Goal: Check status: Check status

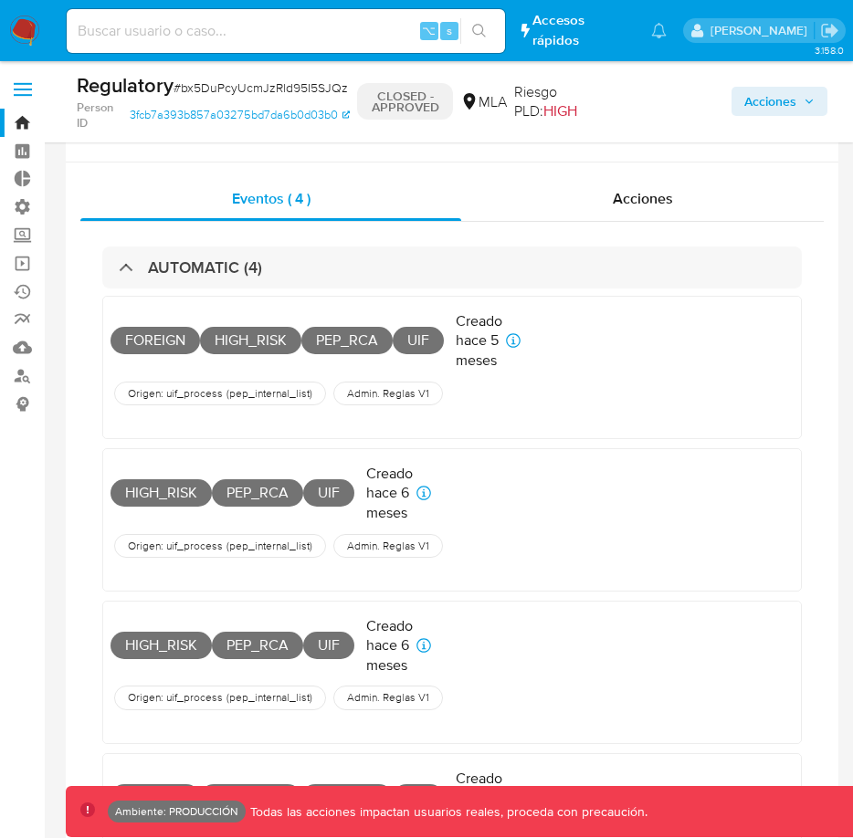
select select "10"
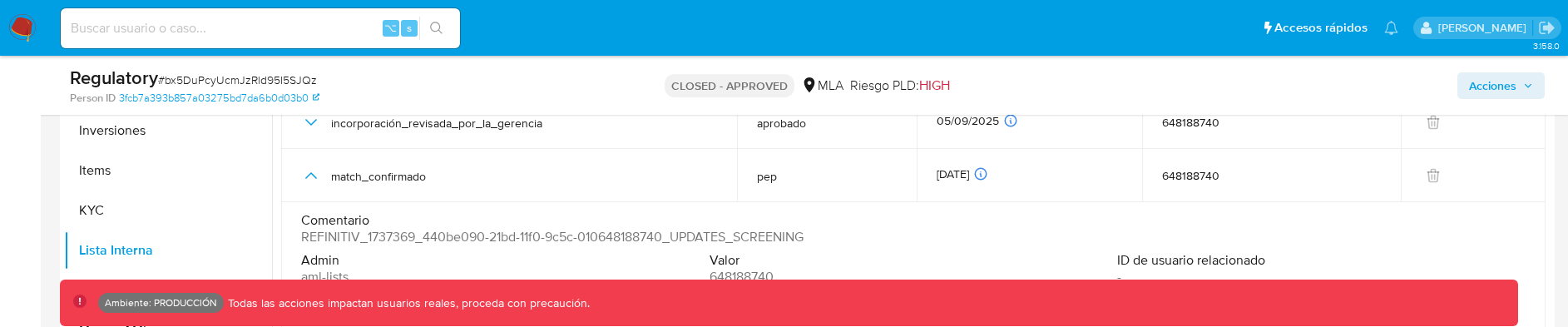
scroll to position [777, 0]
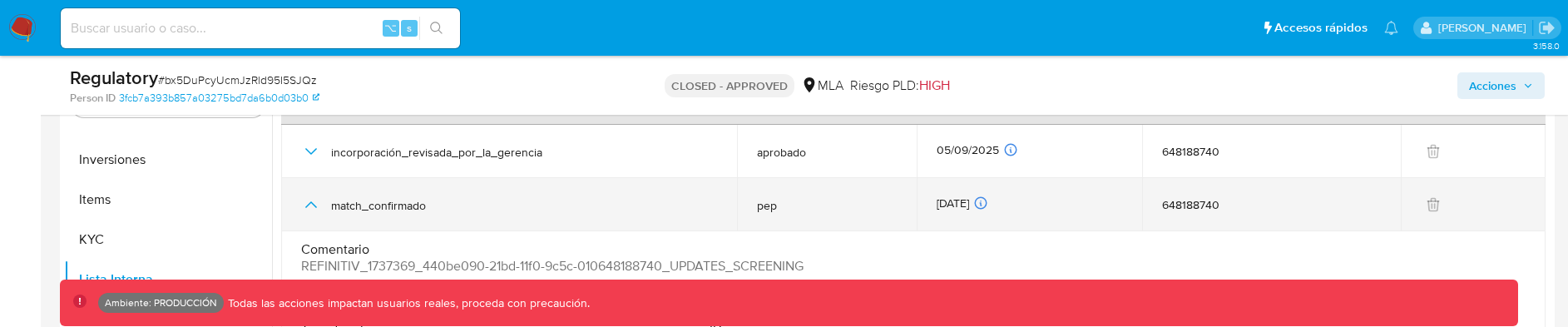
click at [307, 204] on icon "button" at bounding box center [311, 205] width 20 height 20
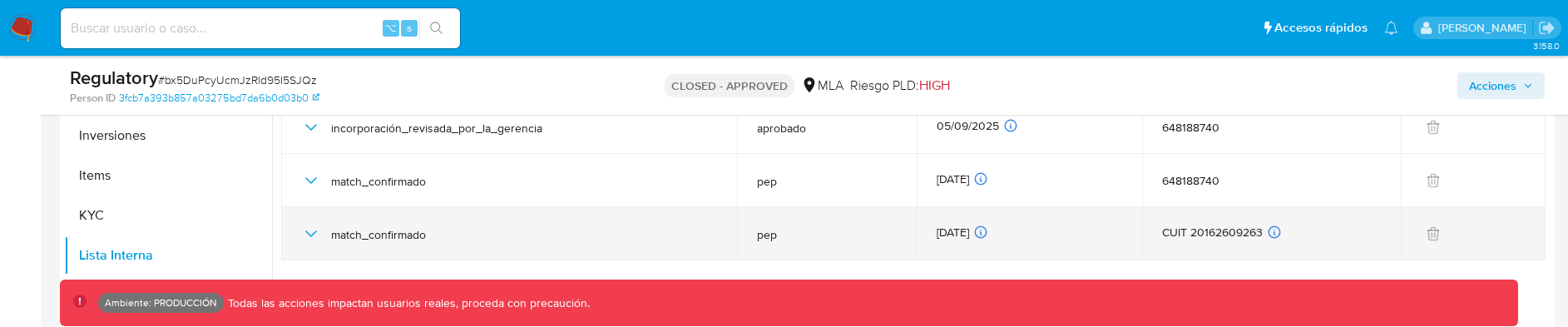
scroll to position [802, 0]
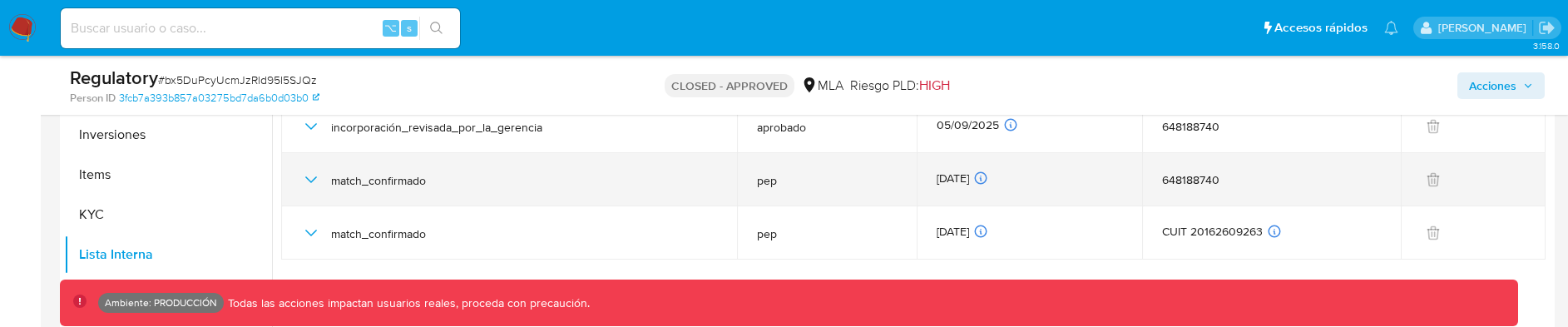
drag, startPoint x: 939, startPoint y: 174, endPoint x: 994, endPoint y: 174, distance: 55.0
click at [776, 174] on td "25/04/2025 25/04/2025 03:08:42" at bounding box center [1029, 179] width 225 height 53
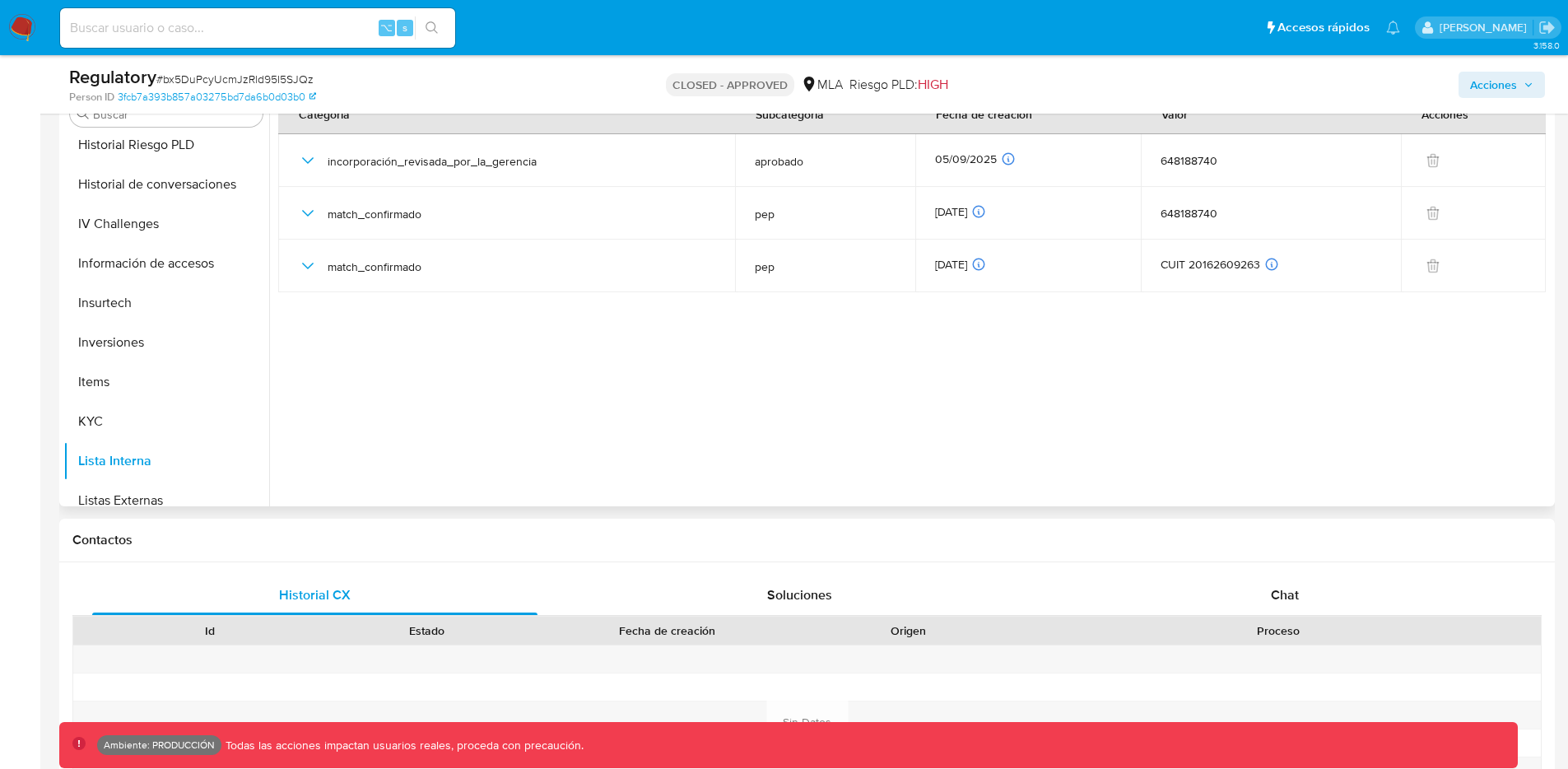
scroll to position [450, 0]
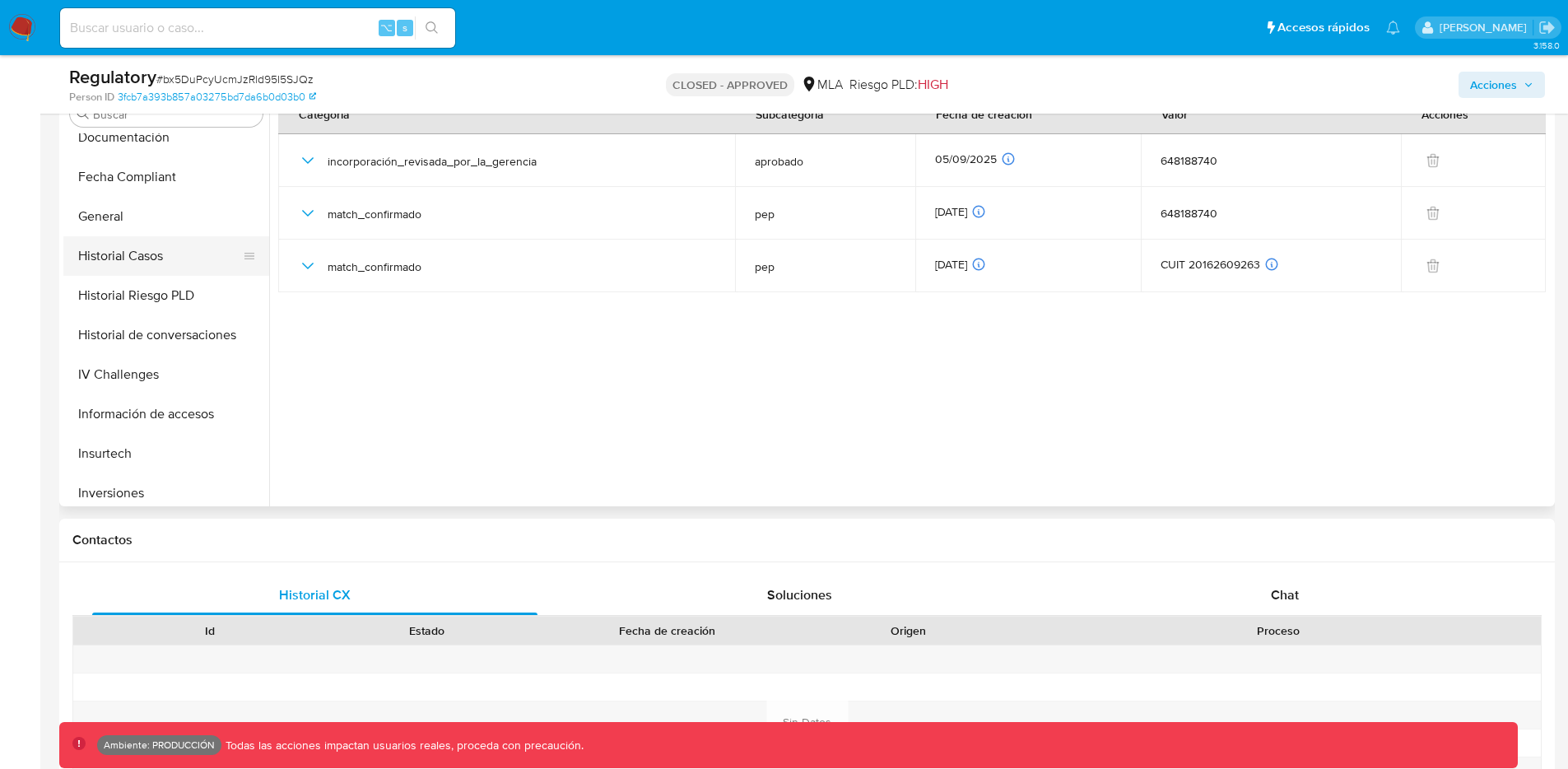
click at [163, 263] on button "Historial Casos" at bounding box center [160, 256] width 193 height 40
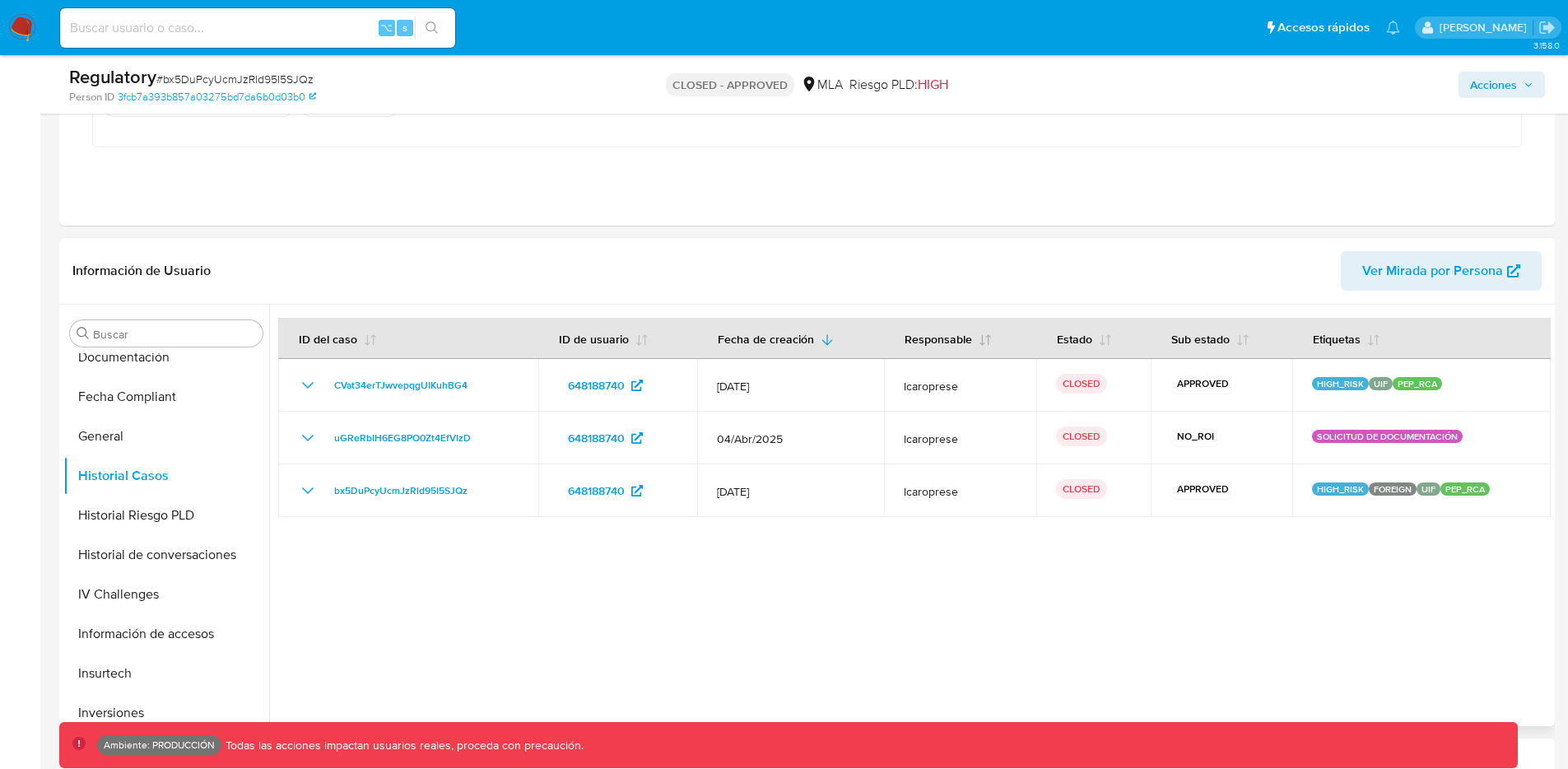
scroll to position [551, 0]
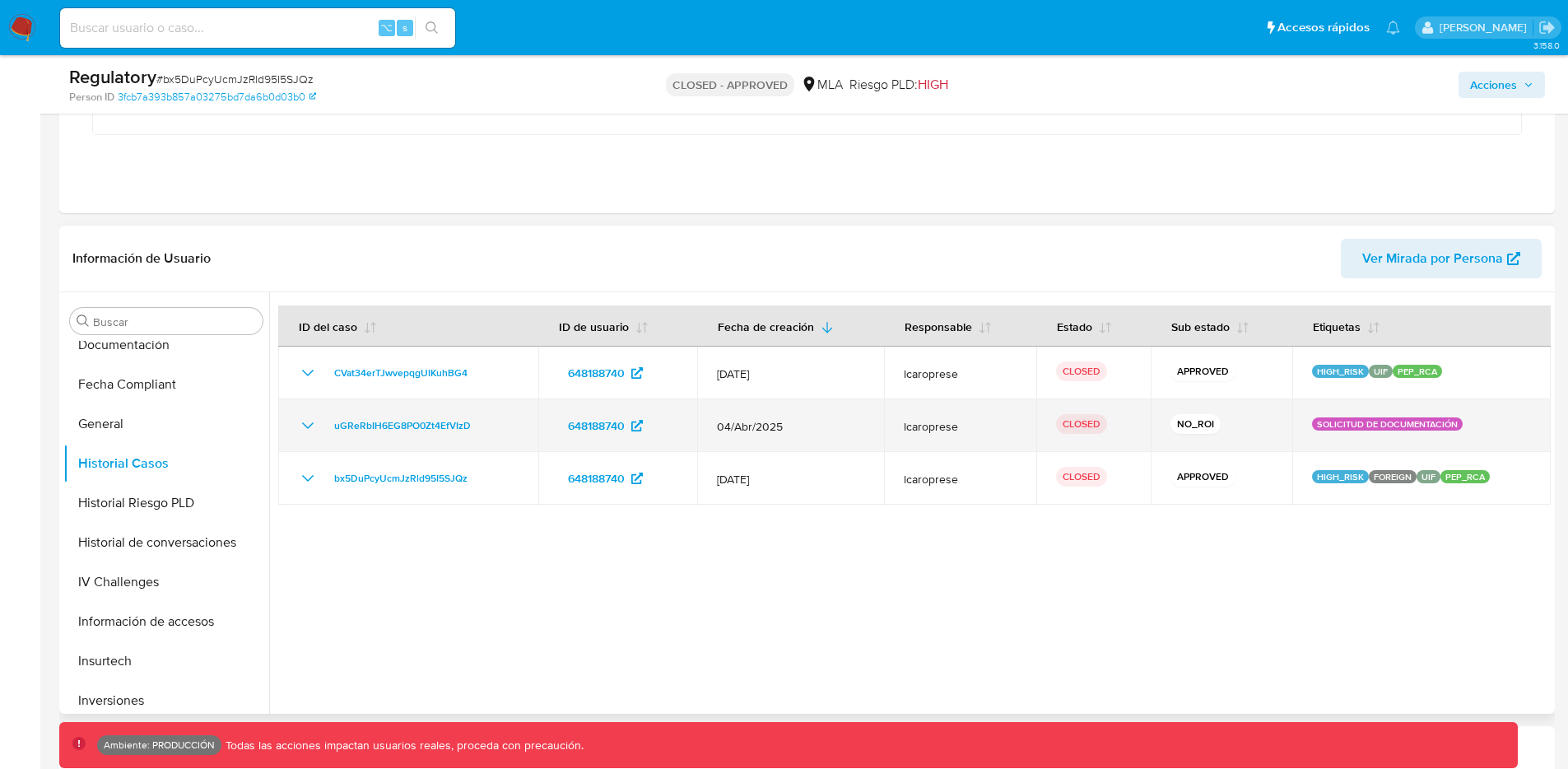
click at [307, 424] on icon "Mostrar/Ocultar" at bounding box center [307, 426] width 20 height 20
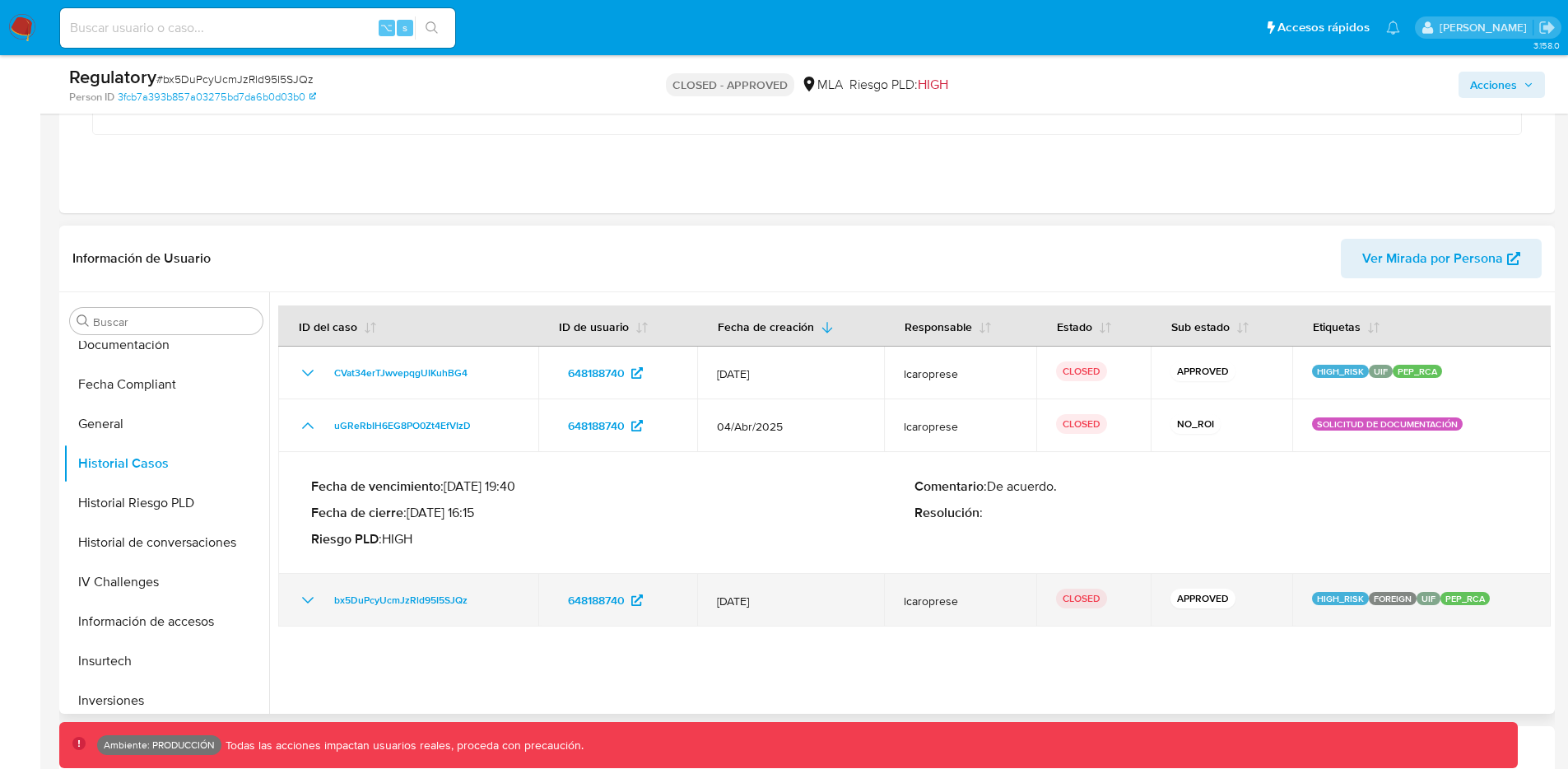
click at [308, 596] on icon "Mostrar/Ocultar" at bounding box center [307, 600] width 20 height 20
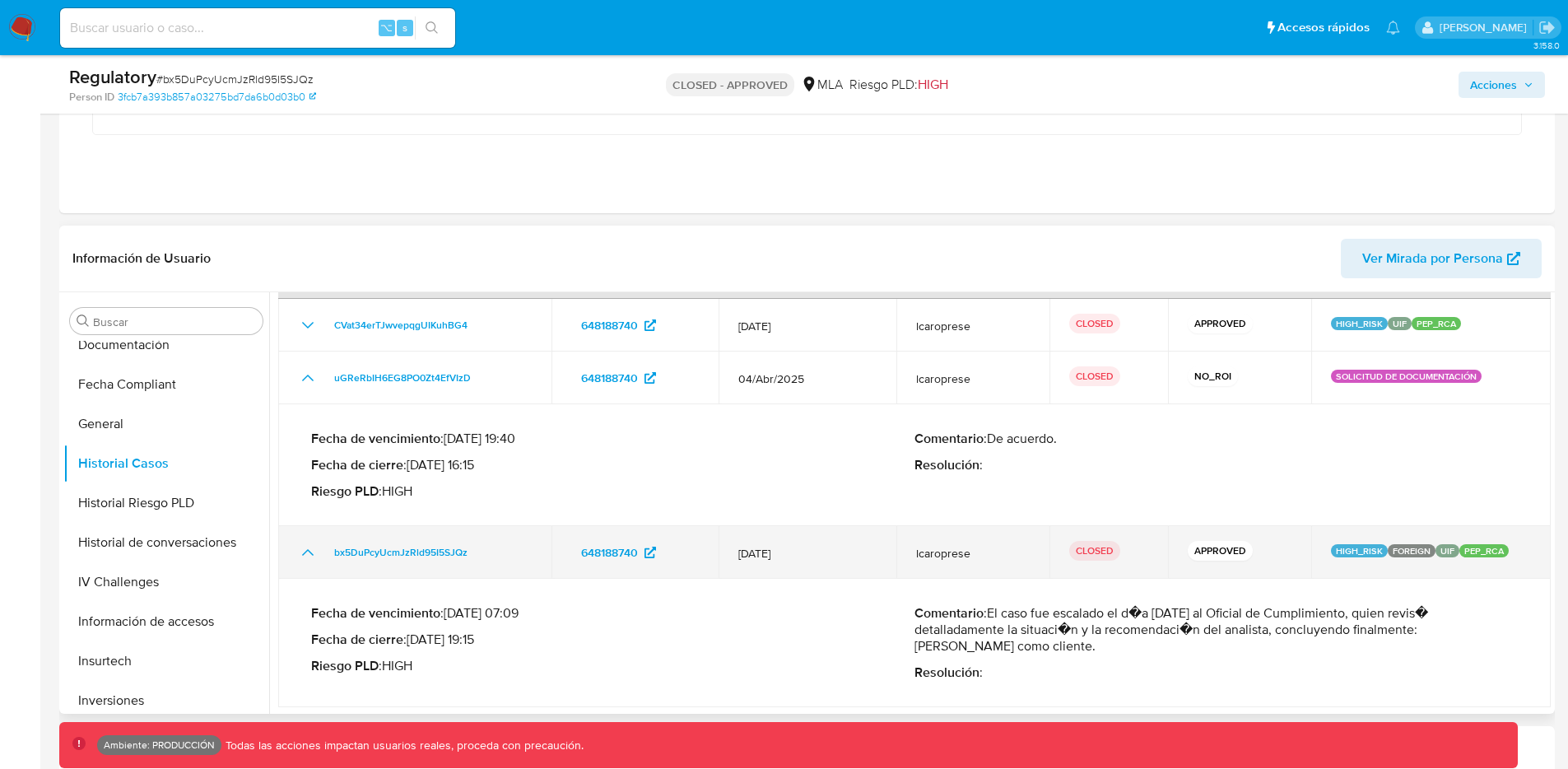
scroll to position [50, 0]
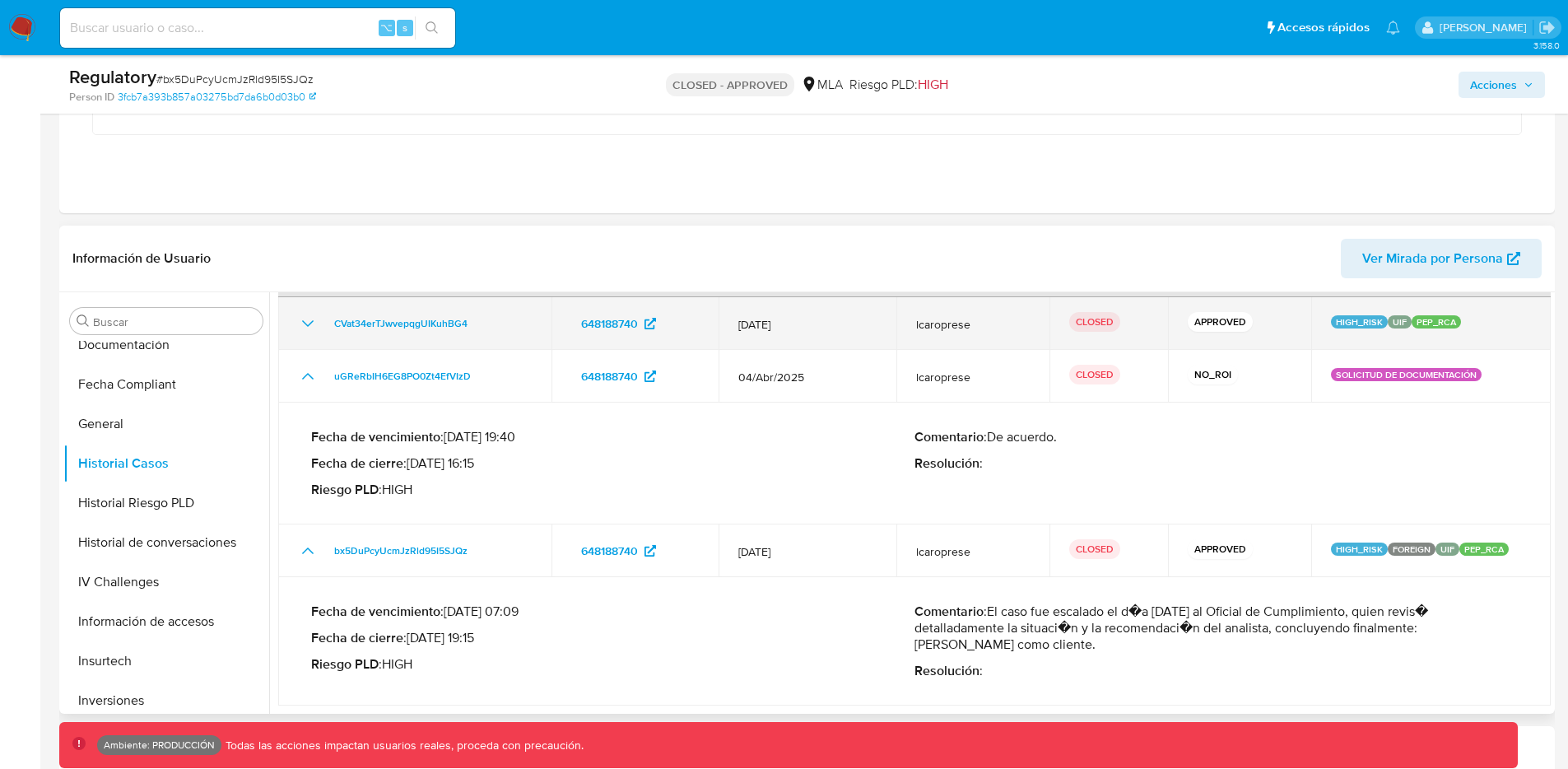
click at [310, 323] on icon "Mostrar/Ocultar" at bounding box center [307, 323] width 12 height 6
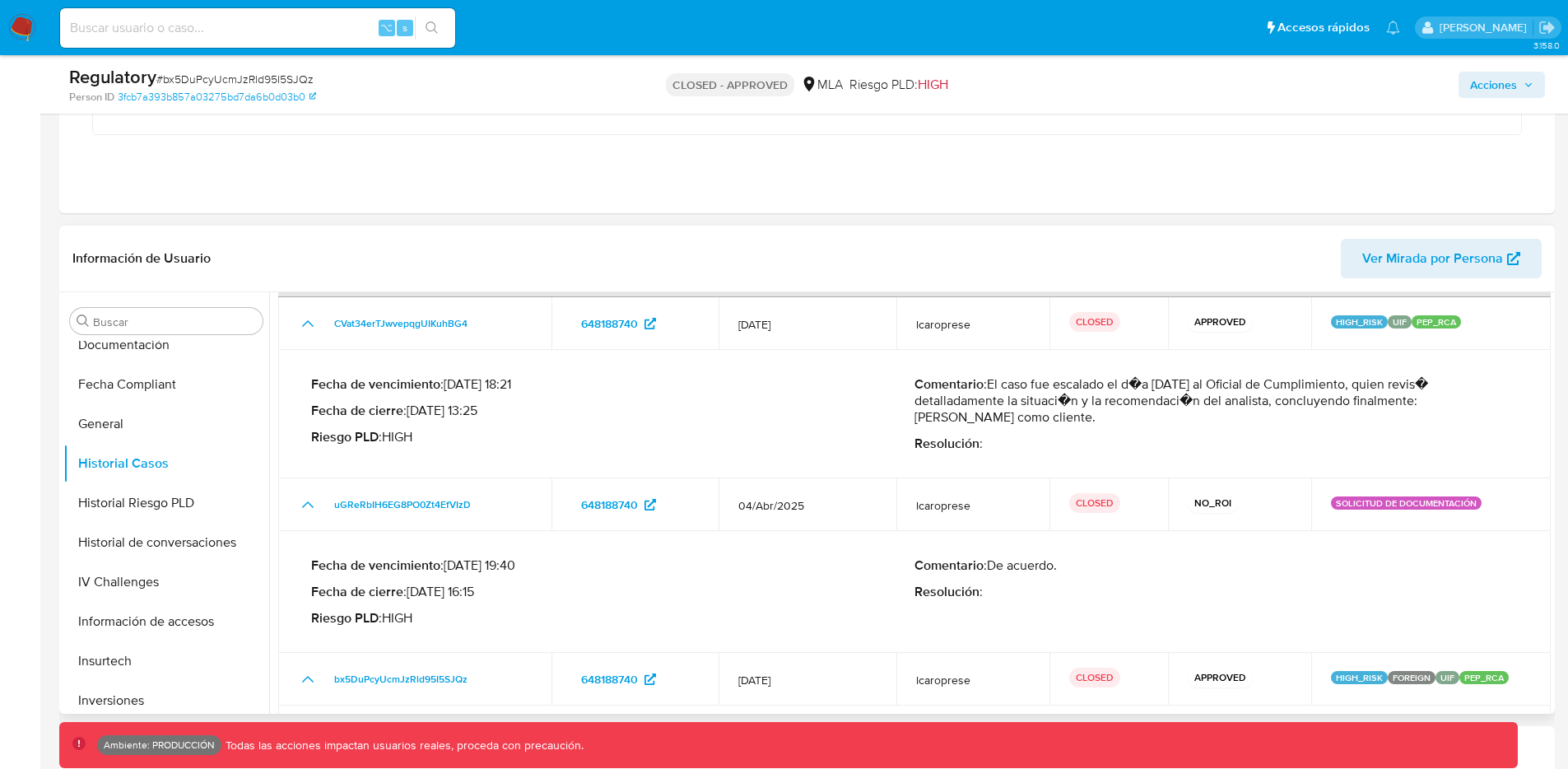
drag, startPoint x: 442, startPoint y: 410, endPoint x: 453, endPoint y: 409, distance: 11.0
click at [453, 409] on p "Fecha de cierre : 05/09/2025 13:25" at bounding box center [612, 410] width 603 height 16
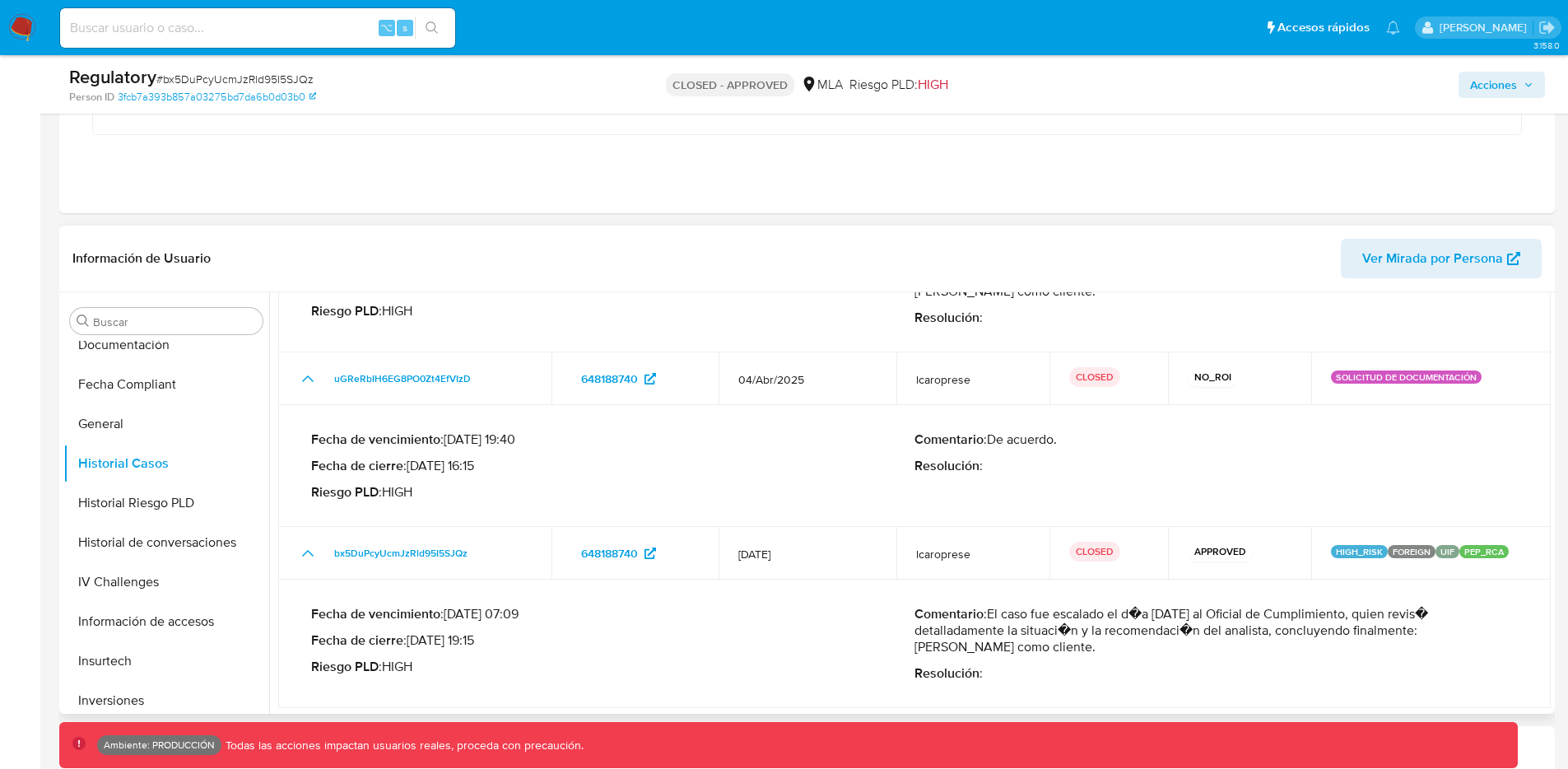
scroll to position [178, 0]
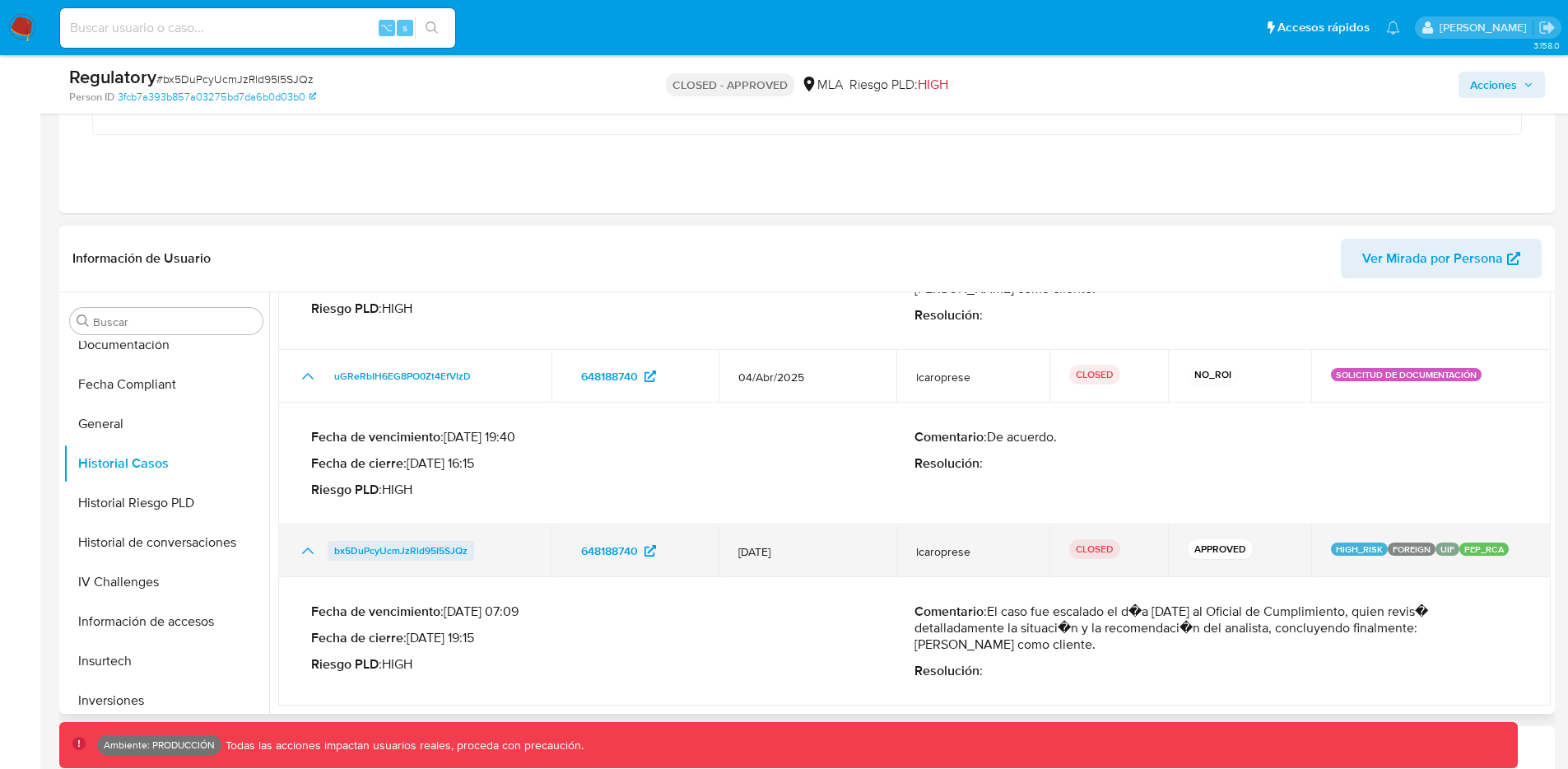
click at [426, 553] on span "bx5DuPcyUcmJzRld95I5SJQz" at bounding box center [401, 551] width 133 height 20
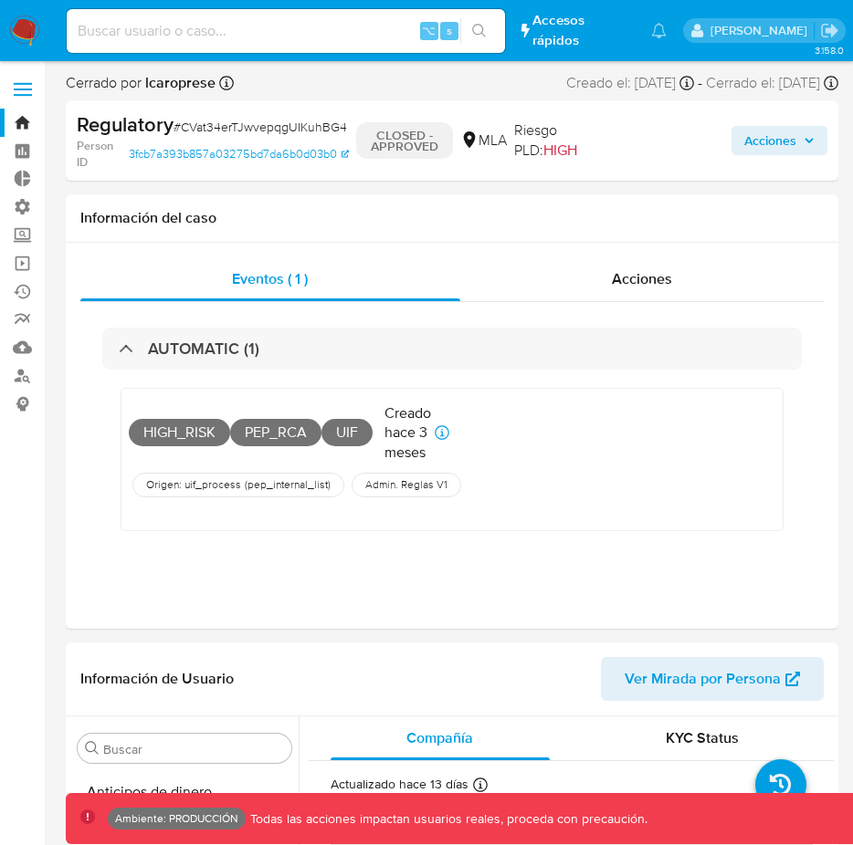
select select "10"
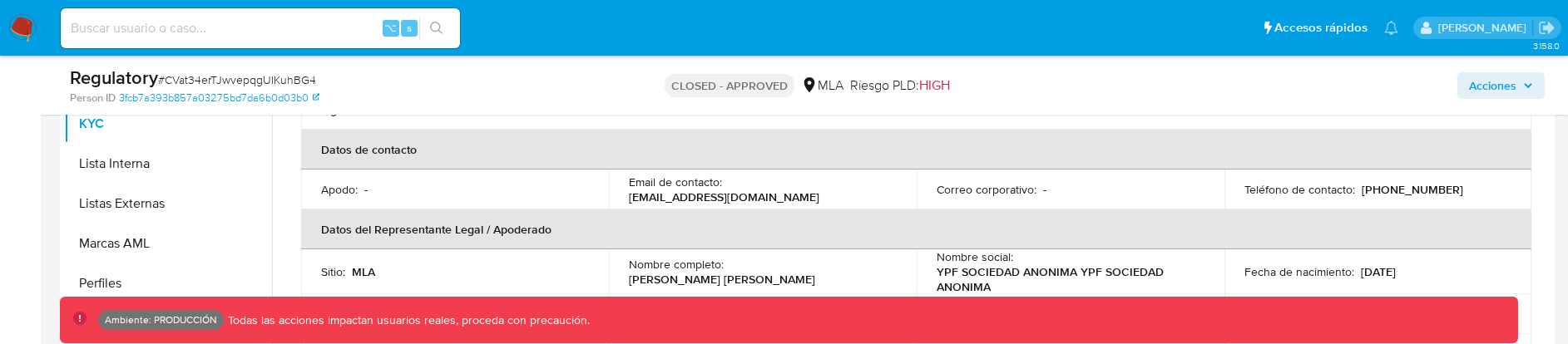
scroll to position [608, 0]
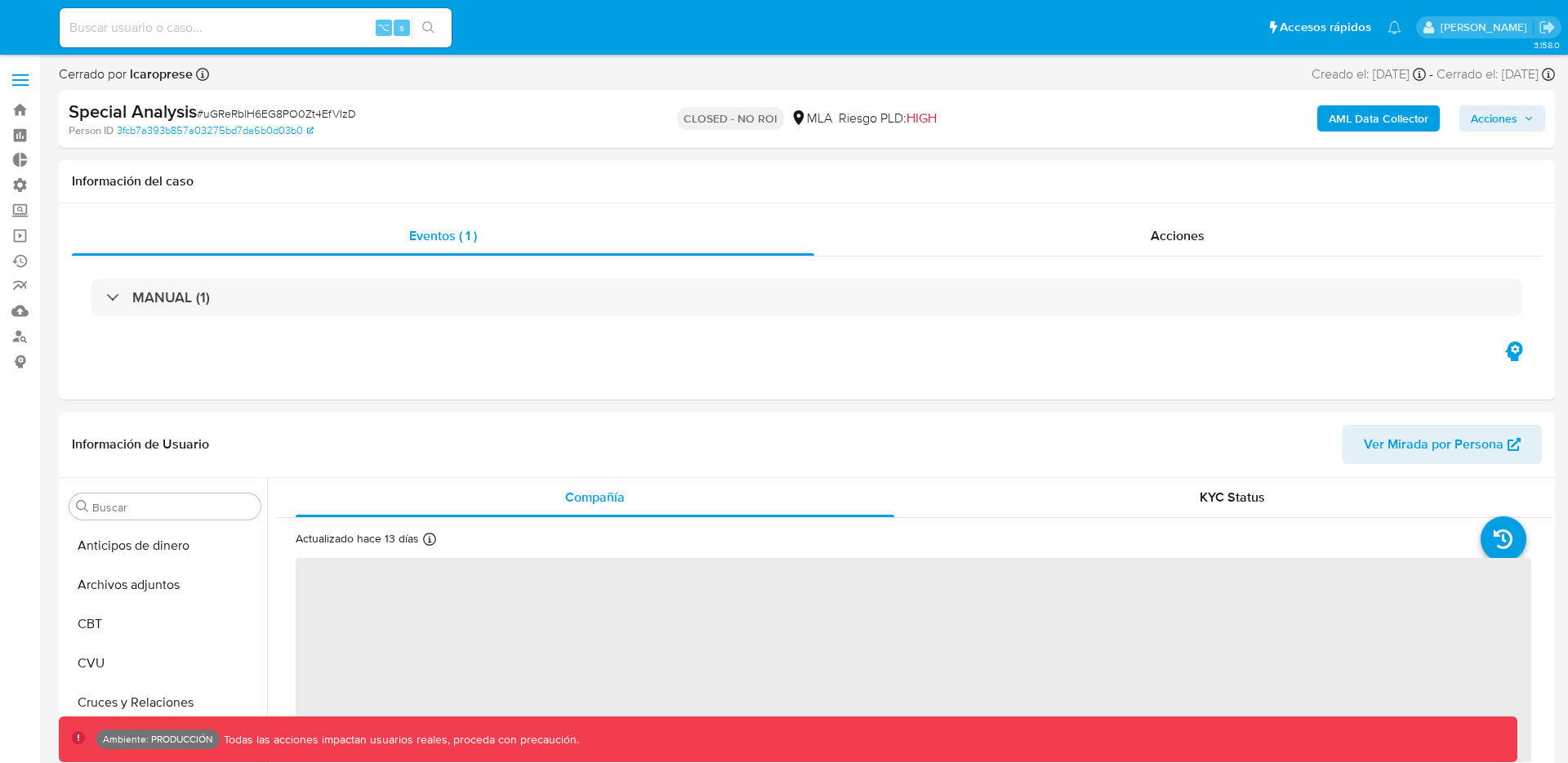
select select "10"
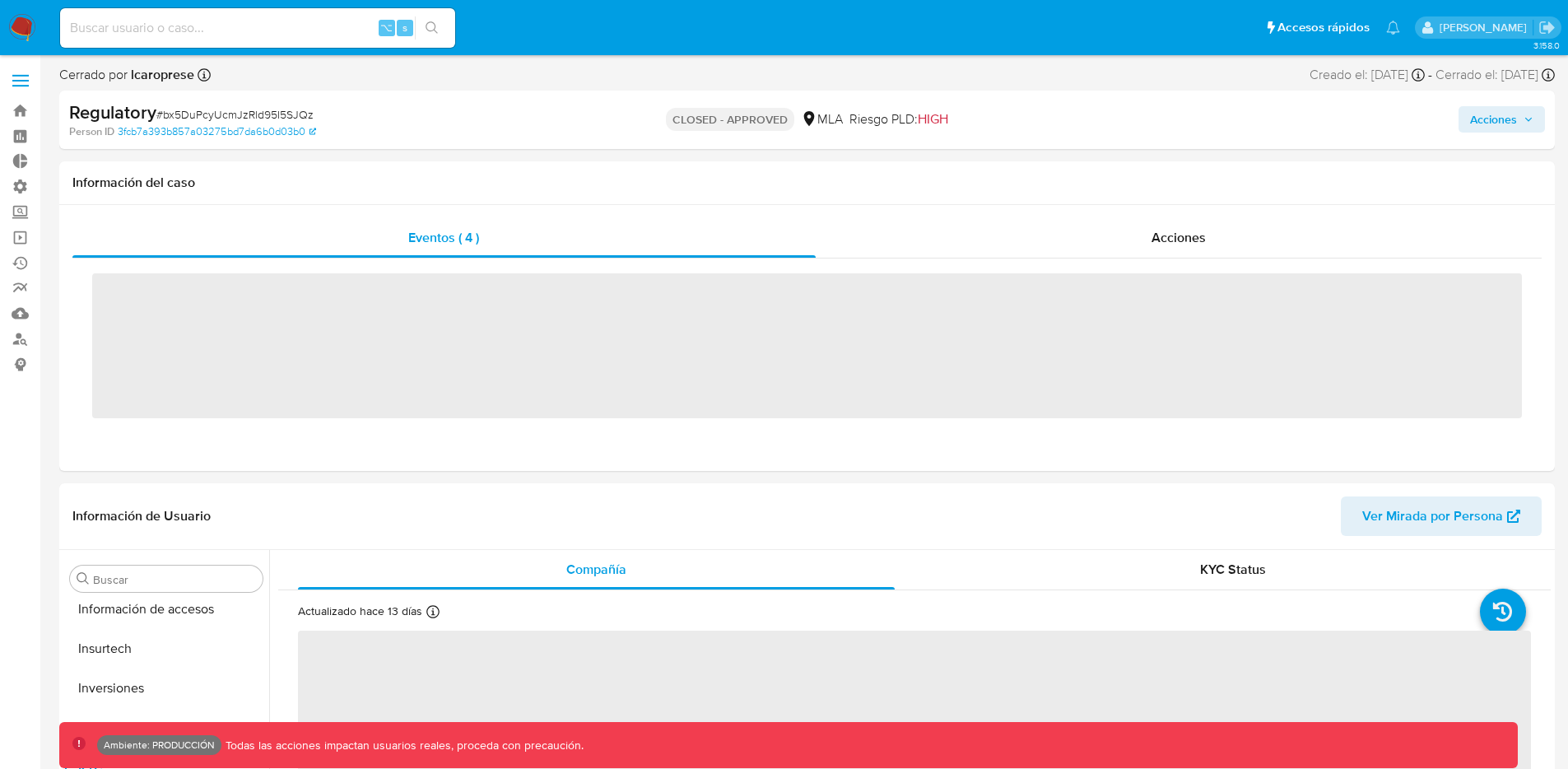
scroll to position [774, 0]
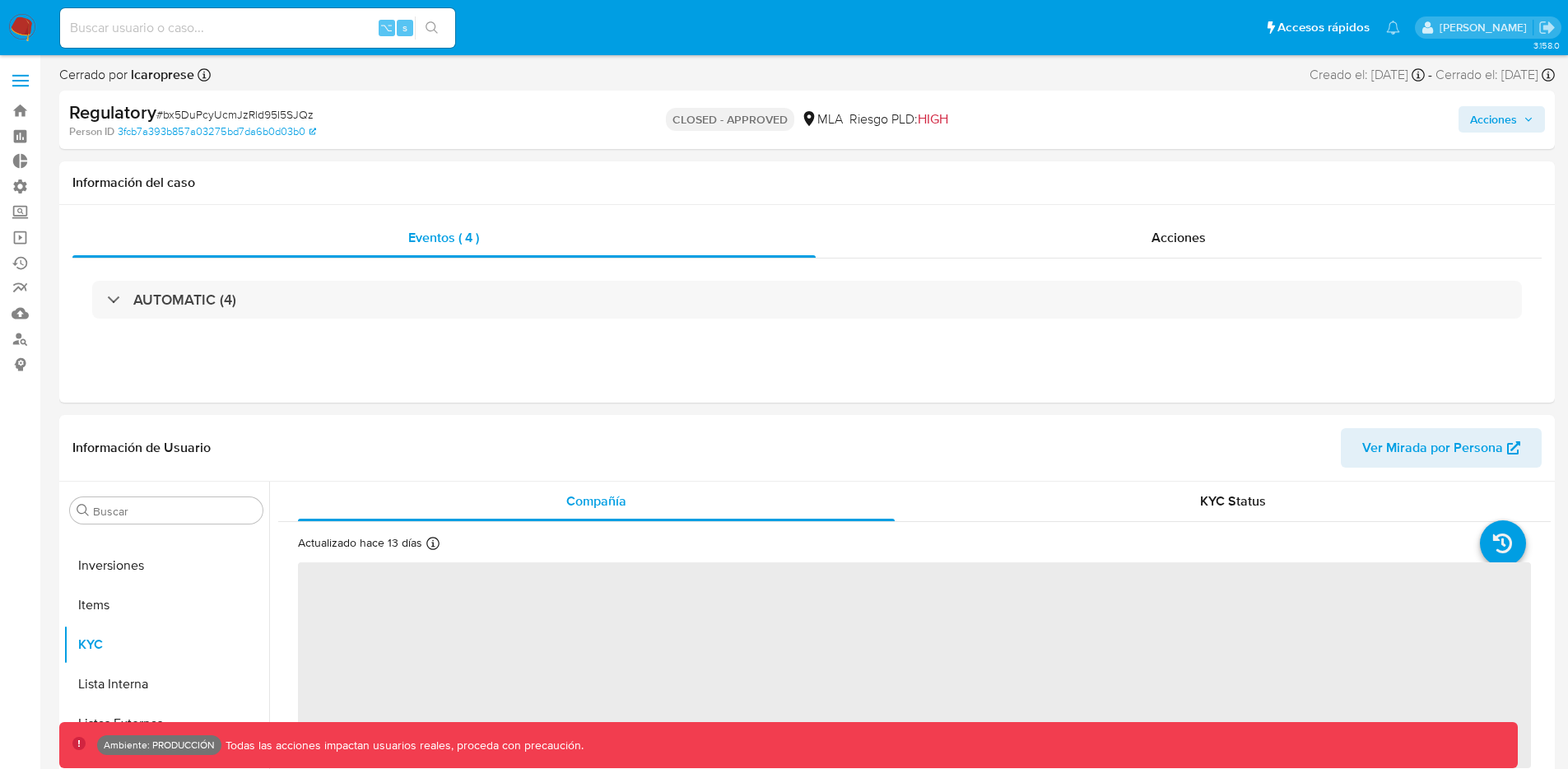
select select "10"
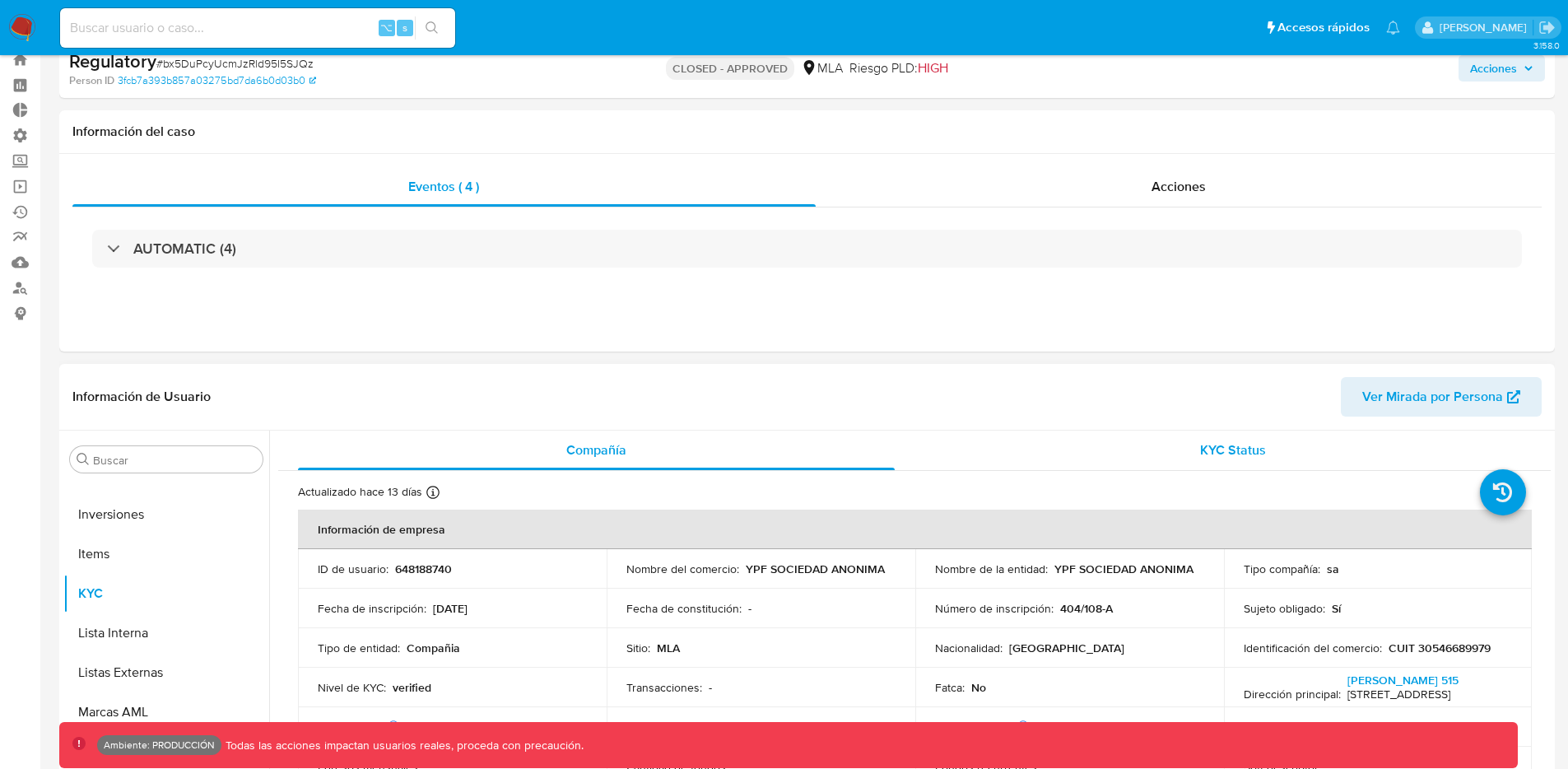
scroll to position [89, 0]
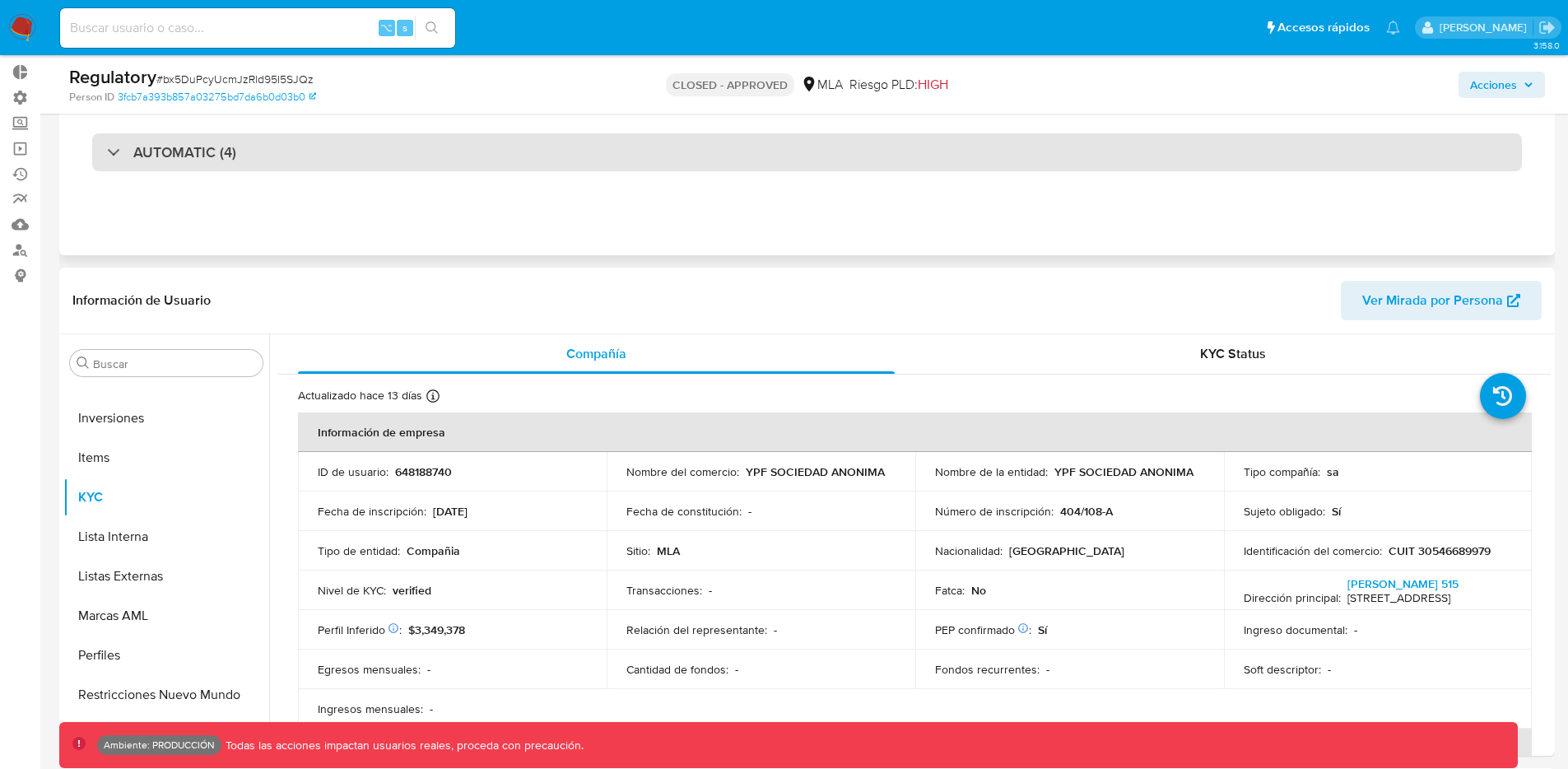
click at [304, 160] on div "AUTOMATIC (4)" at bounding box center [807, 152] width 1430 height 38
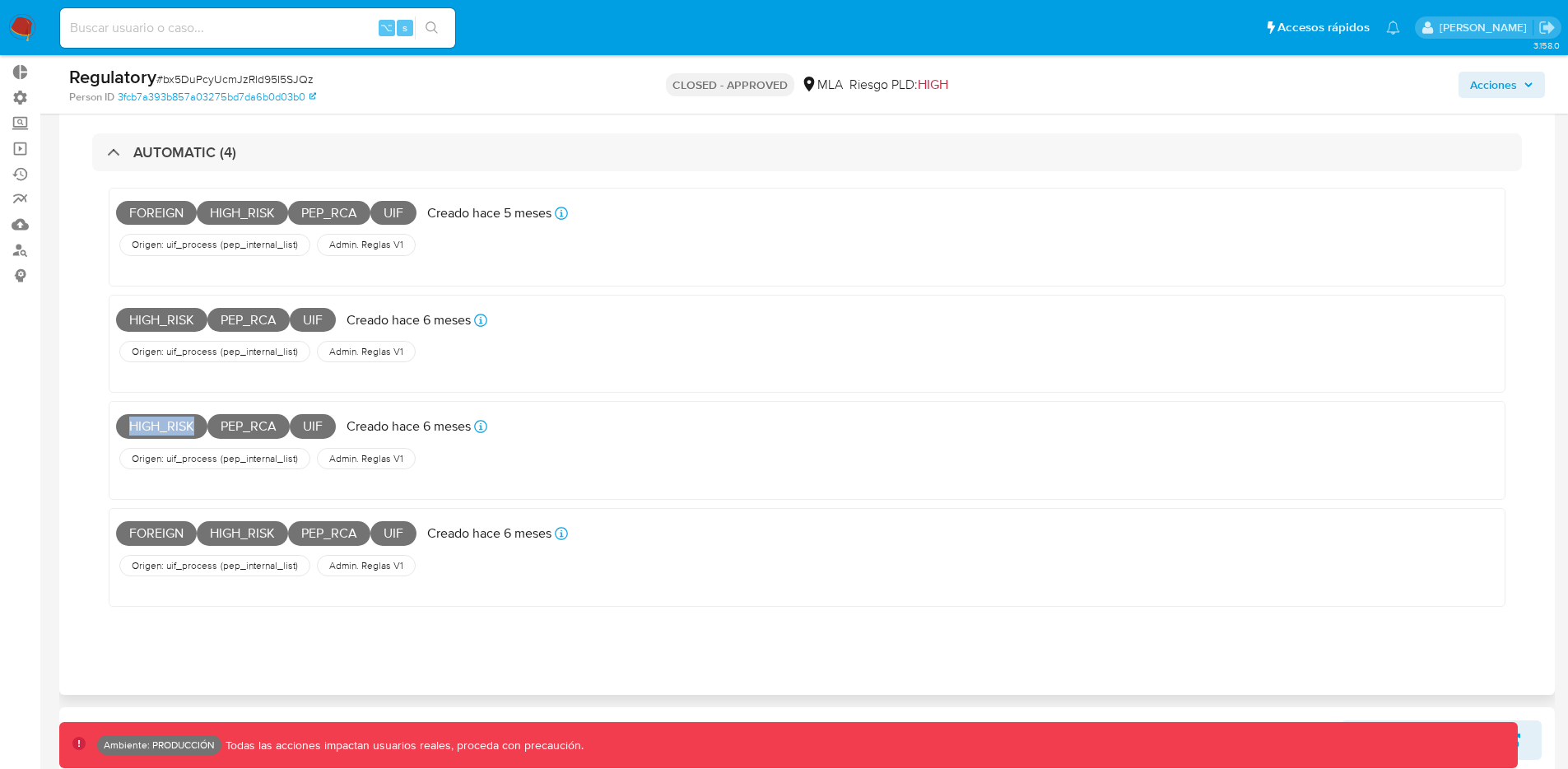
drag, startPoint x: 129, startPoint y: 426, endPoint x: 198, endPoint y: 428, distance: 69.0
click at [198, 427] on span "HIGH_RISK" at bounding box center [161, 426] width 91 height 24
click at [247, 455] on span "( pep_internal_list )" at bounding box center [259, 458] width 80 height 14
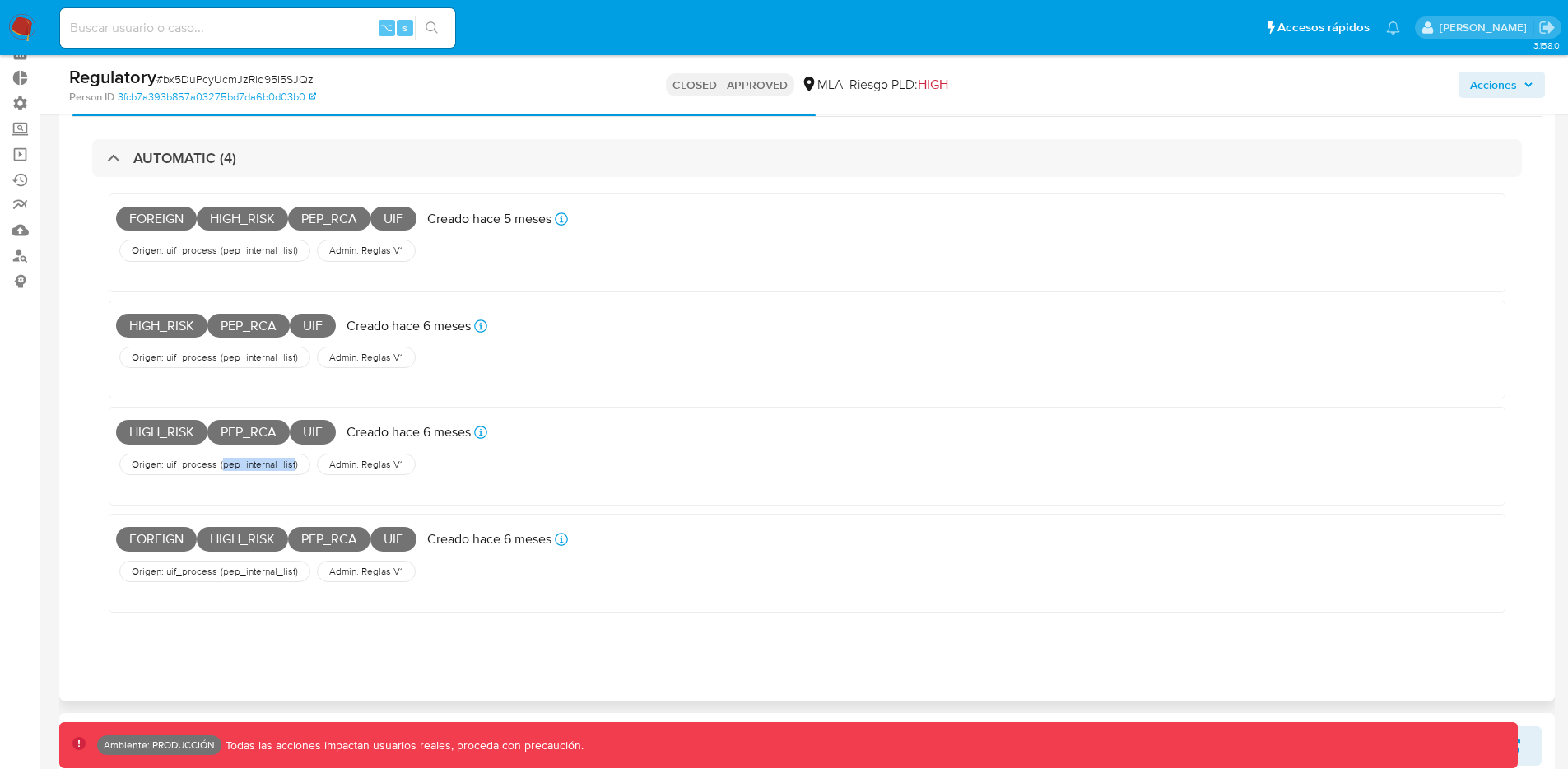
scroll to position [80, 0]
